Goal: Feedback & Contribution: Submit feedback/report problem

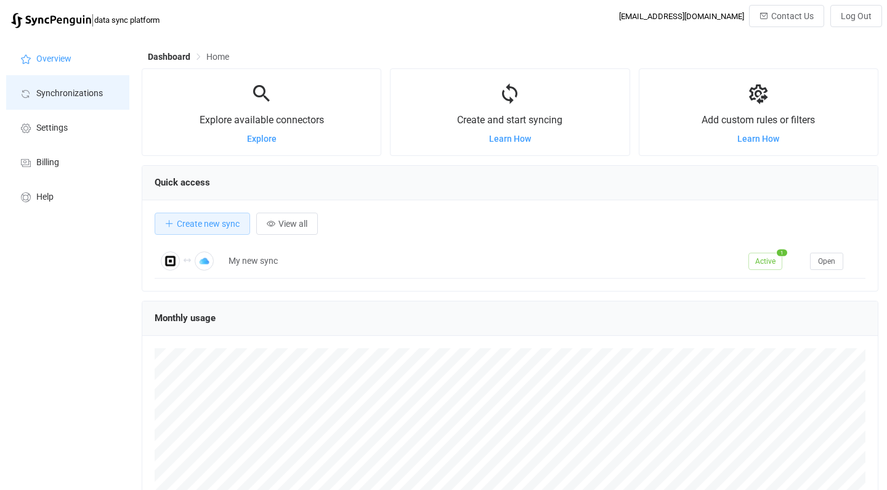
click at [81, 95] on span "Synchronizations" at bounding box center [69, 94] width 67 height 10
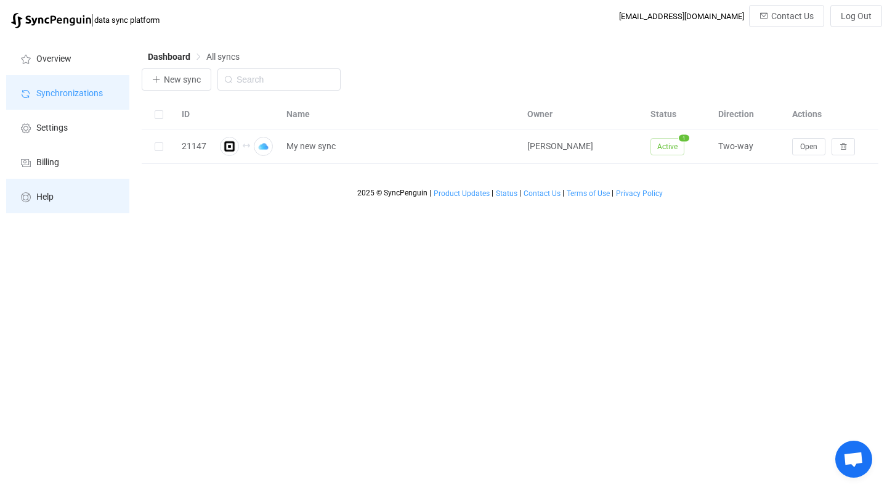
scroll to position [766, 0]
click at [51, 195] on span "Help" at bounding box center [44, 197] width 17 height 10
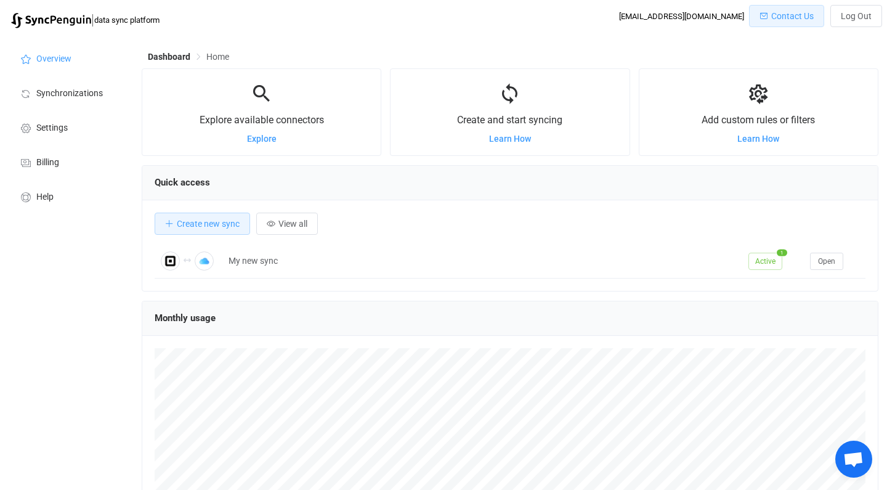
click at [788, 16] on span "Contact Us" at bounding box center [792, 16] width 43 height 10
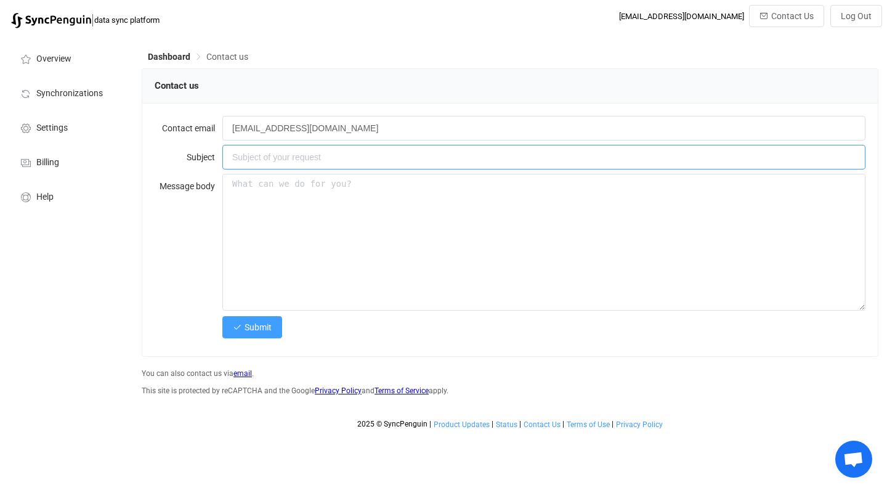
click at [335, 158] on input "text" at bounding box center [543, 157] width 643 height 25
type input "merging notes in contacts"
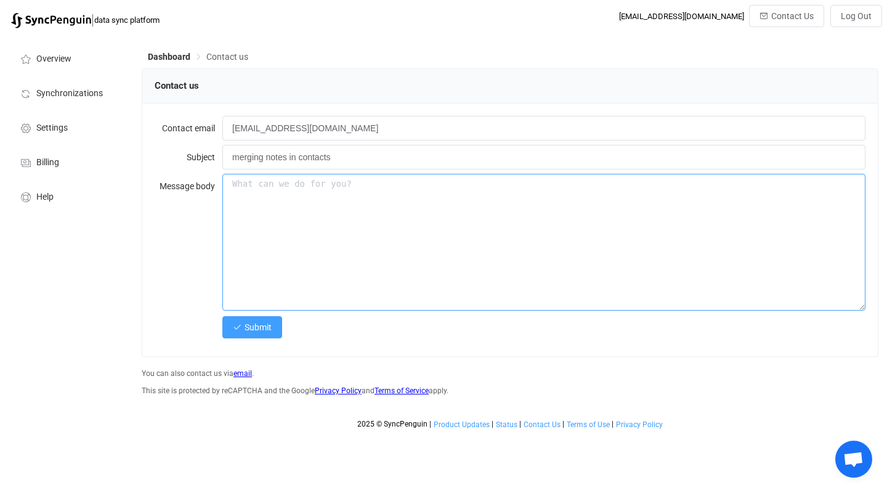
click at [309, 211] on textarea at bounding box center [543, 242] width 643 height 137
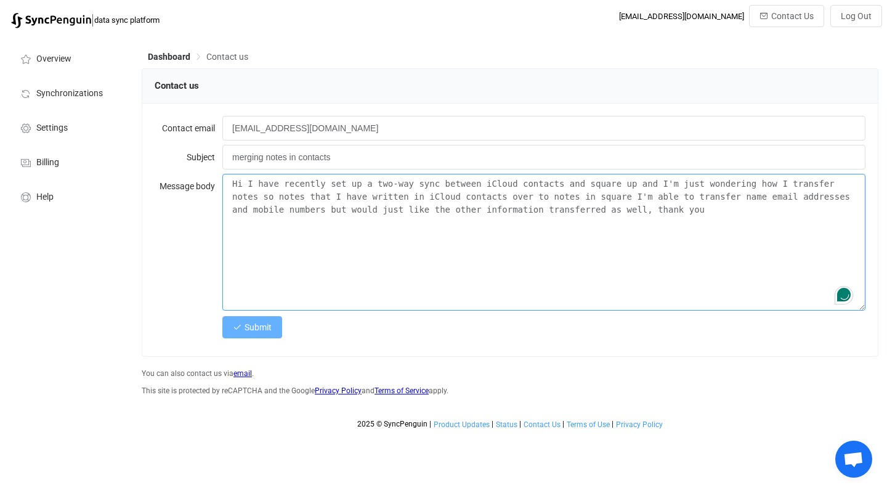
type textarea "Hi I have recently set up a two-way sync between iCloud contacts and square up …"
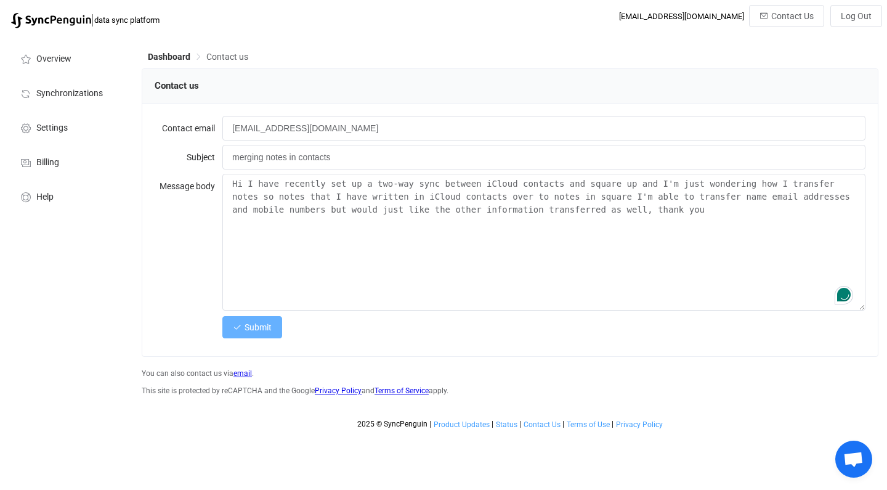
click at [262, 330] on span "Submit" at bounding box center [258, 327] width 27 height 10
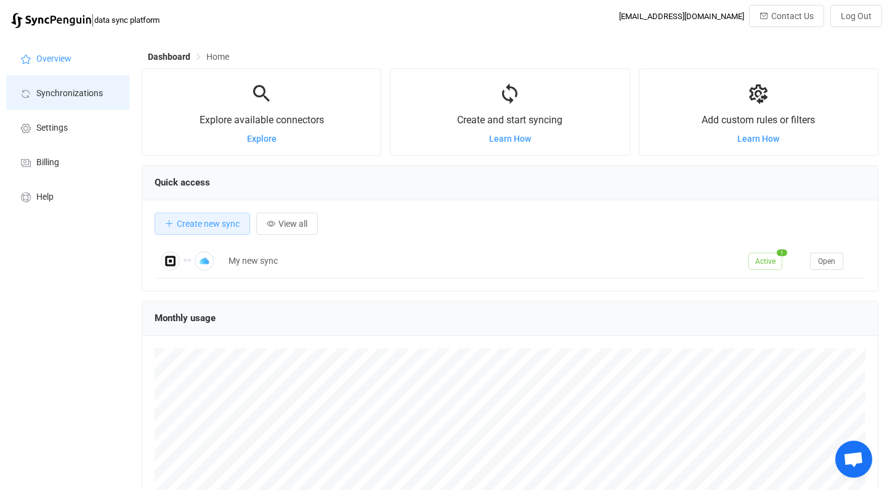
click at [55, 96] on span "Synchronizations" at bounding box center [69, 94] width 67 height 10
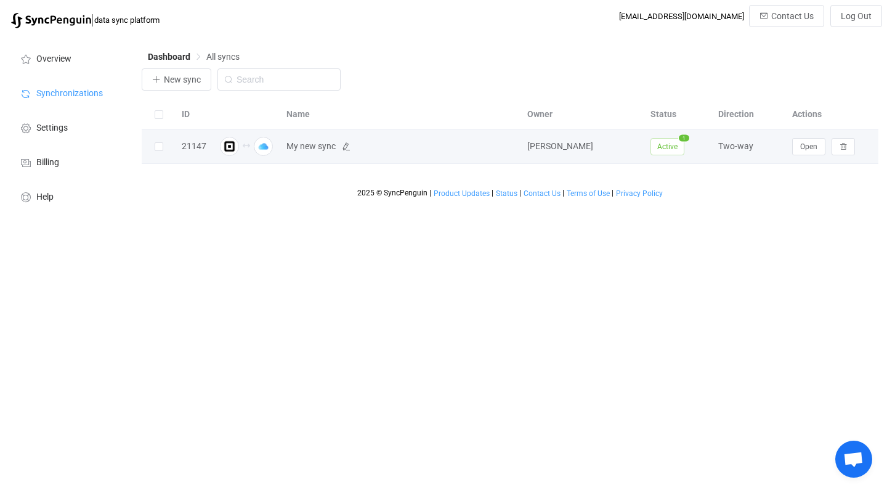
click at [306, 148] on span "My new sync" at bounding box center [310, 146] width 49 height 14
click at [811, 147] on span "Open" at bounding box center [808, 146] width 17 height 9
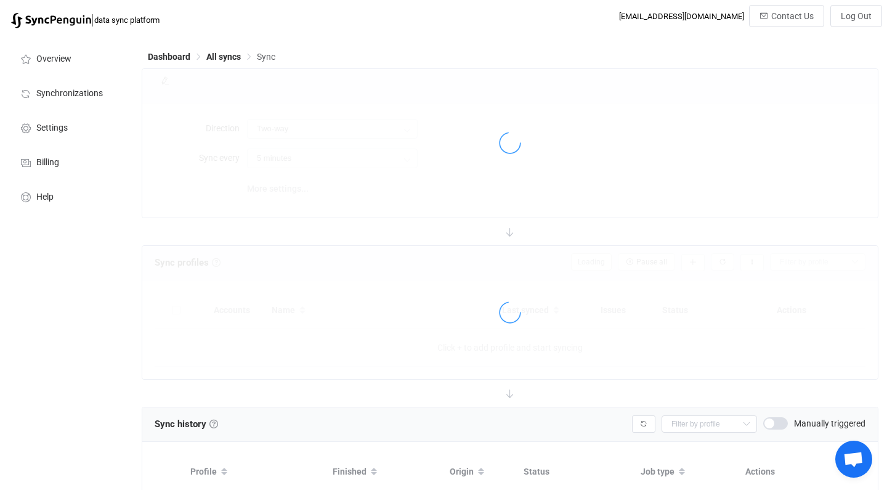
type input "10 minutes"
